Goal: Task Accomplishment & Management: Use online tool/utility

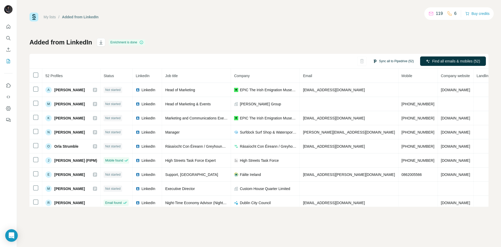
click at [396, 60] on button "Sync all to Pipedrive (52)" at bounding box center [394, 61] width 48 height 8
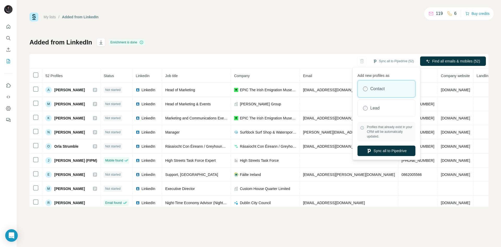
click at [322, 38] on div "My lists / Added from LinkedIn 119 6 Buy credits Added from LinkedIn Enrichment…" at bounding box center [259, 110] width 459 height 194
